Goal: Information Seeking & Learning: Learn about a topic

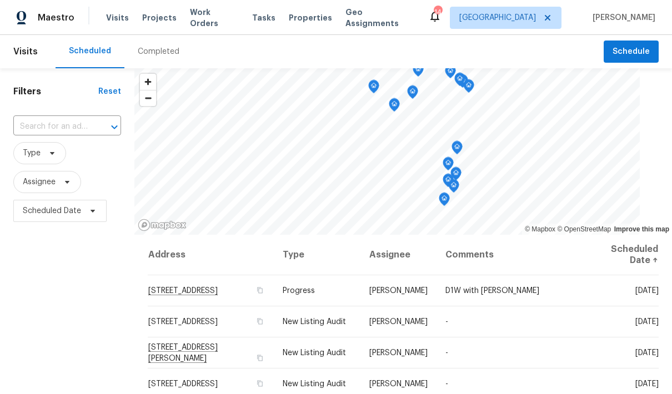
click at [297, 22] on span "Properties" at bounding box center [310, 17] width 43 height 11
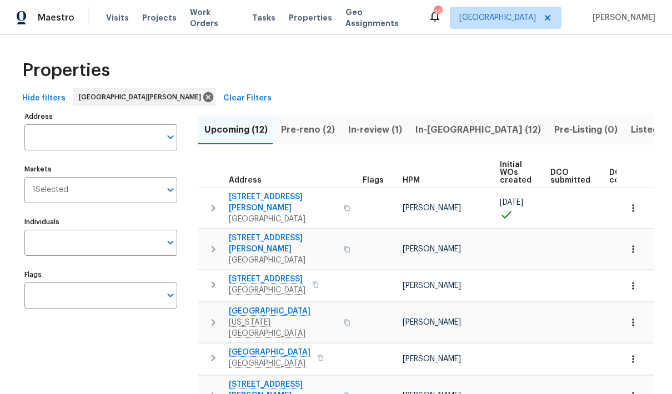
click at [167, 198] on button "Open" at bounding box center [171, 190] width 16 height 16
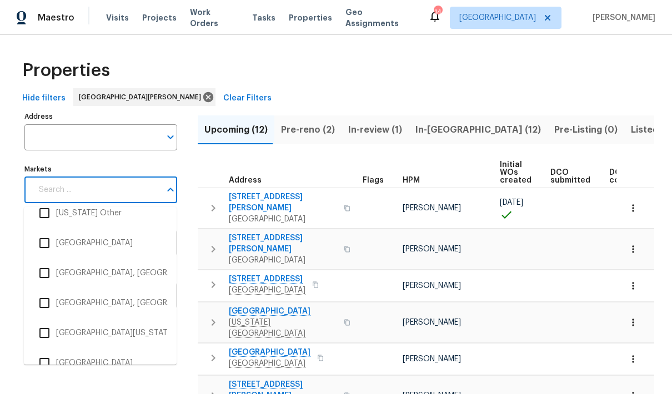
scroll to position [946, 0]
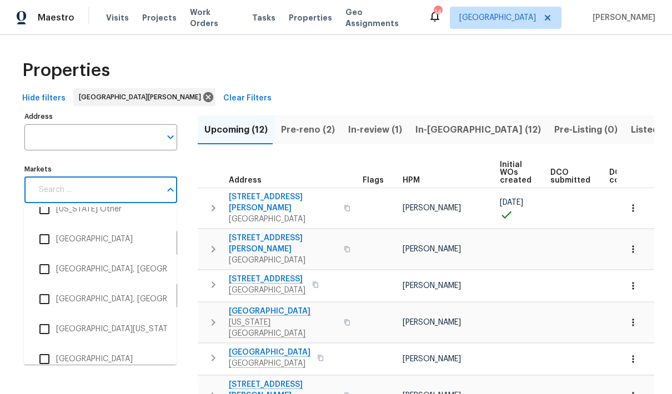
click at [52, 287] on input "checkbox" at bounding box center [44, 298] width 23 height 23
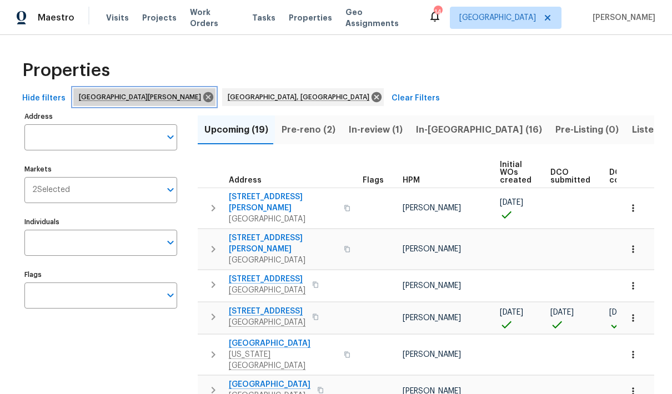
click at [203, 99] on icon at bounding box center [208, 97] width 10 height 10
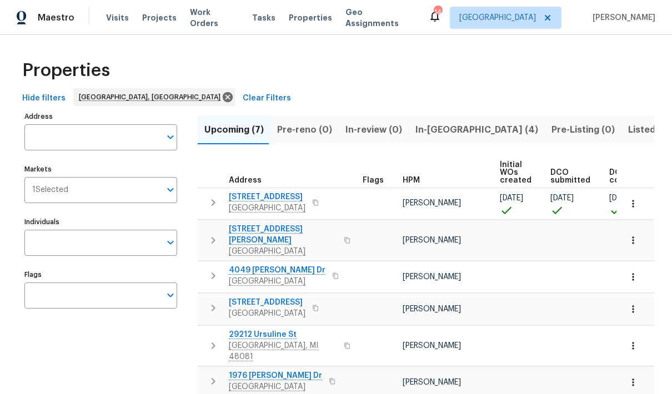
click at [104, 141] on input "Address" at bounding box center [92, 137] width 136 height 26
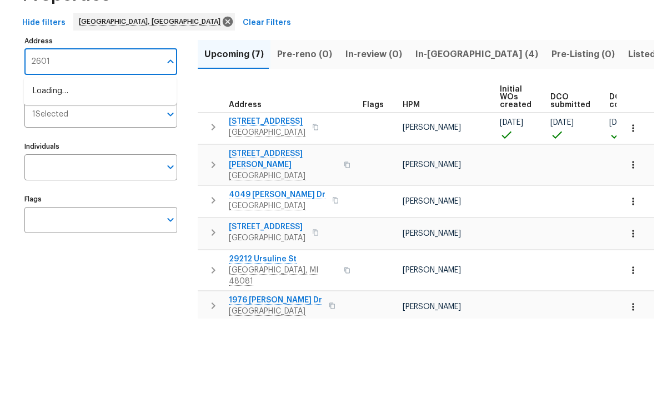
type input "26018"
click at [131, 158] on li "[STREET_ADDRESS][PERSON_NAME]" at bounding box center [100, 167] width 153 height 19
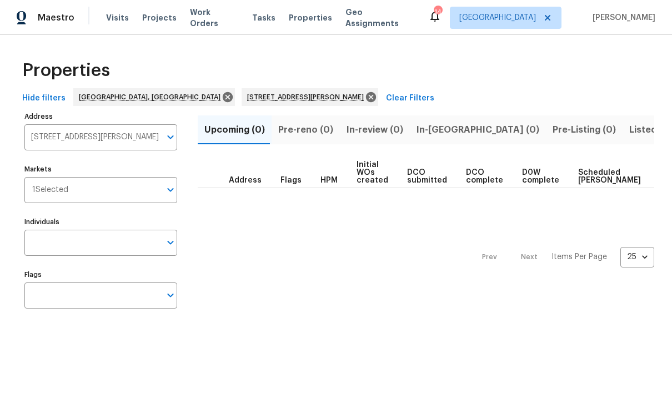
click at [629, 134] on span "Listed (1)" at bounding box center [649, 130] width 40 height 16
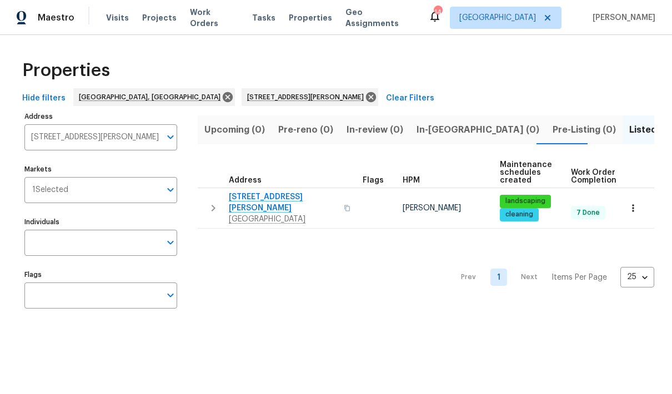
click at [274, 196] on span "[STREET_ADDRESS][PERSON_NAME]" at bounding box center [283, 202] width 108 height 22
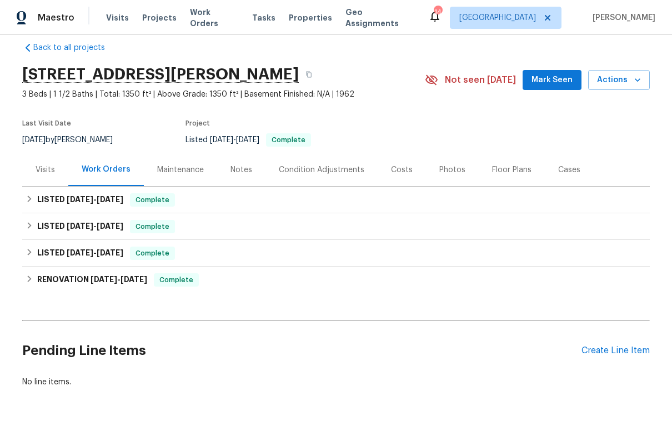
scroll to position [14, 0]
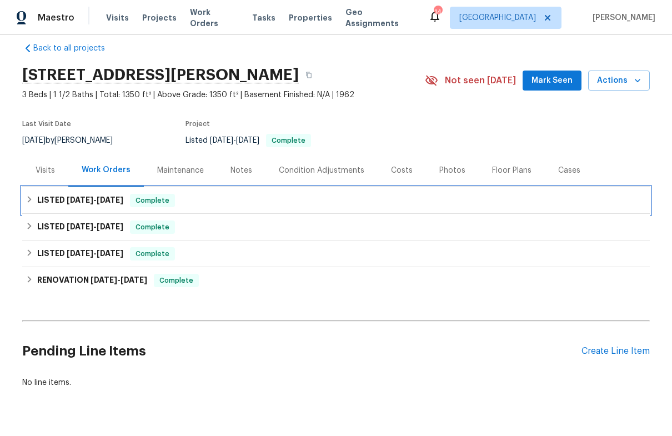
click at [28, 202] on icon at bounding box center [30, 199] width 4 height 7
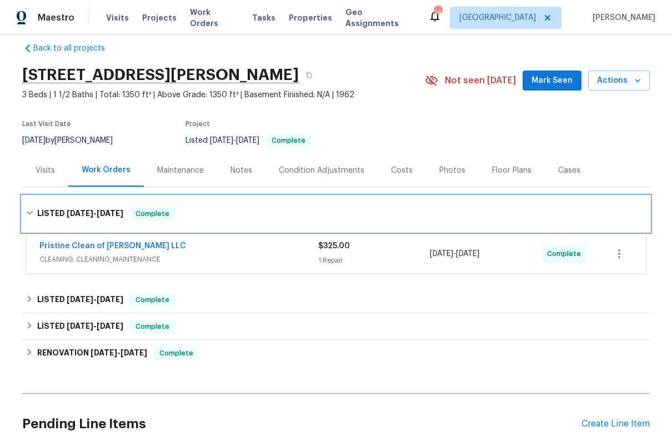
click at [28, 212] on icon at bounding box center [29, 213] width 7 height 4
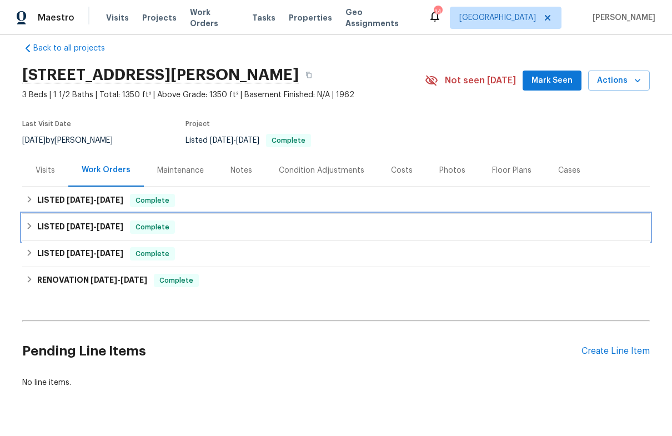
click at [29, 233] on div "LISTED 9/3/25 - 9/5/25 Complete" at bounding box center [336, 226] width 620 height 13
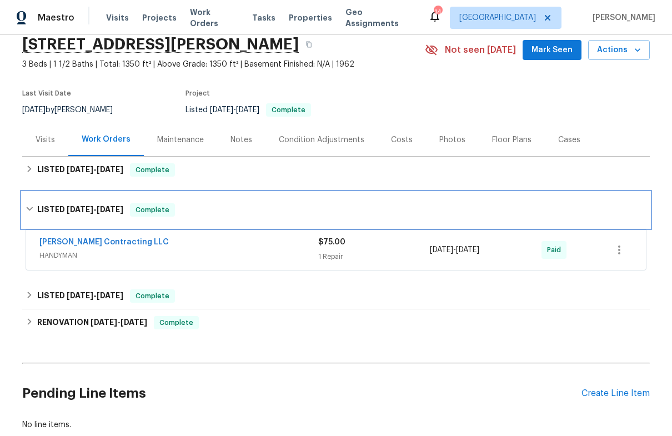
click at [29, 214] on div "LISTED 9/3/25 - 9/5/25 Complete" at bounding box center [336, 209] width 620 height 13
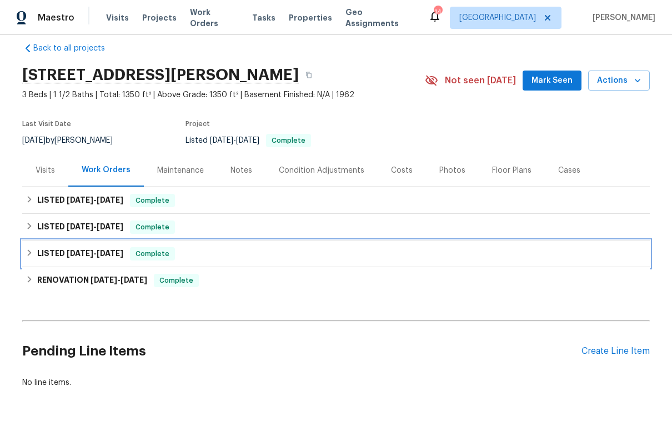
click at [29, 255] on icon at bounding box center [30, 252] width 4 height 7
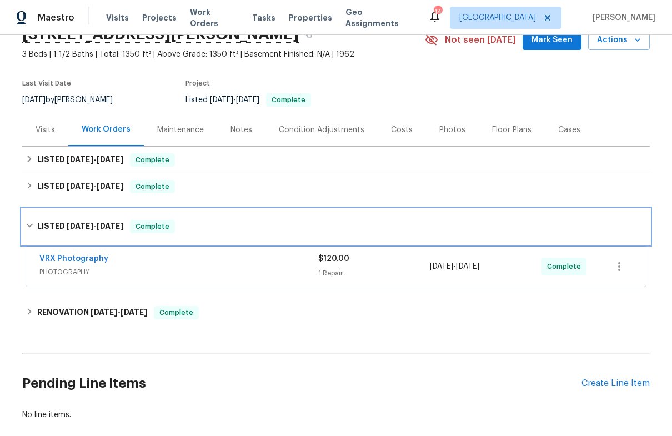
click at [24, 228] on div "LISTED 8/1/25 - 8/2/25 Complete" at bounding box center [335, 227] width 627 height 36
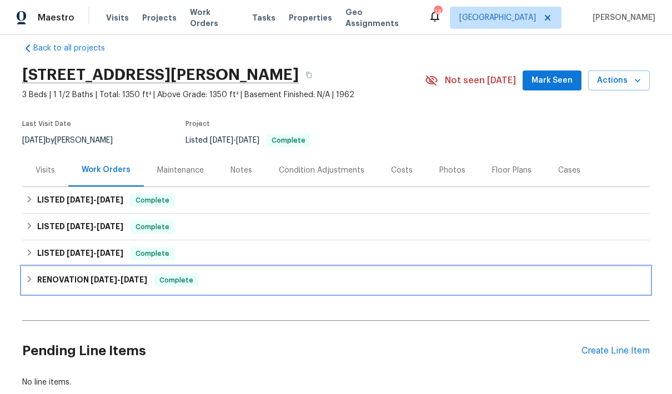
click at [23, 277] on div "RENOVATION 7/23/25 - 7/30/25 Complete" at bounding box center [335, 280] width 627 height 27
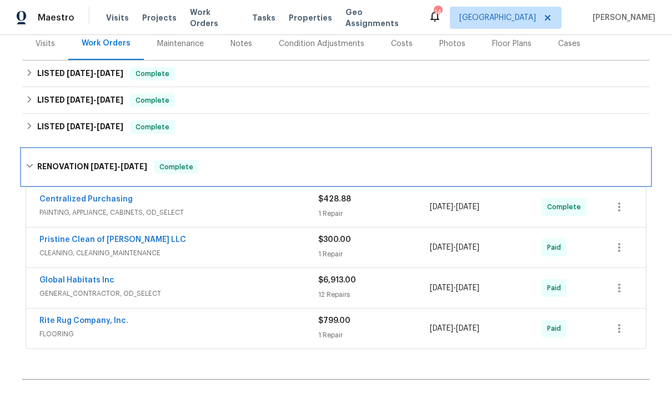
scroll to position [142, 0]
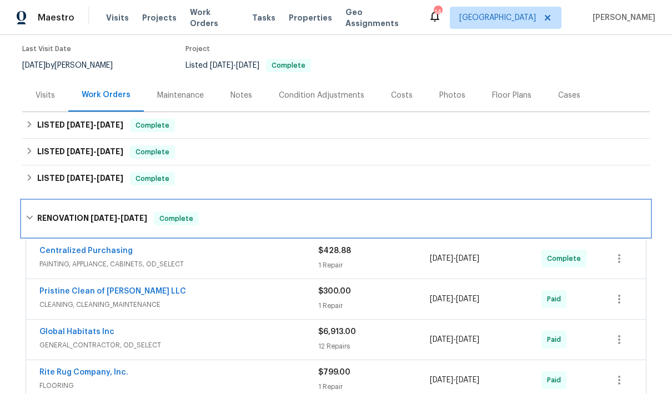
click at [33, 220] on icon at bounding box center [30, 218] width 8 height 8
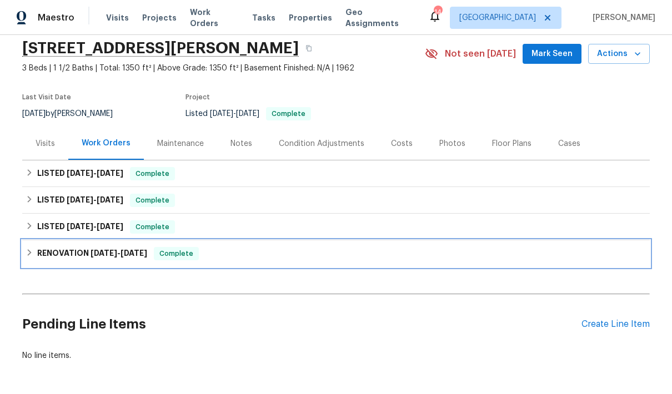
scroll to position [39, 0]
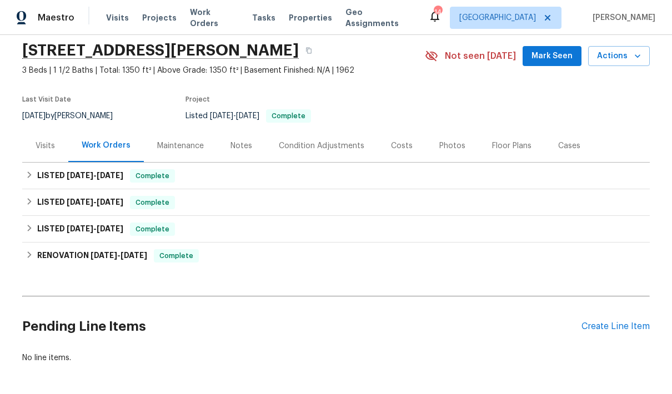
click at [233, 153] on div "Notes" at bounding box center [241, 145] width 48 height 33
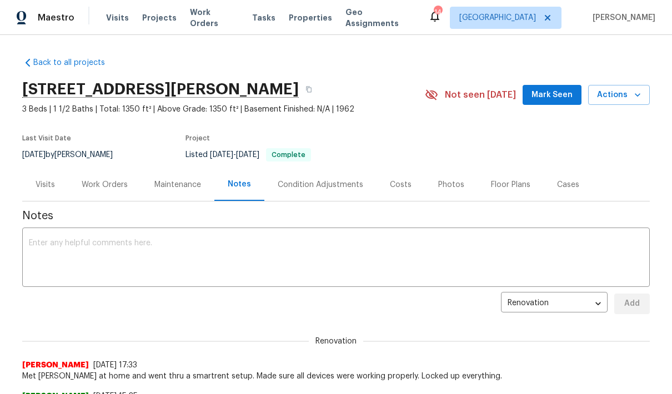
click at [80, 37] on div "Back to all projects 26018 Whipple St, Novi, MI 48375 3 Beds | 1 1/2 Baths | To…" at bounding box center [336, 214] width 672 height 359
